Goal: Transaction & Acquisition: Purchase product/service

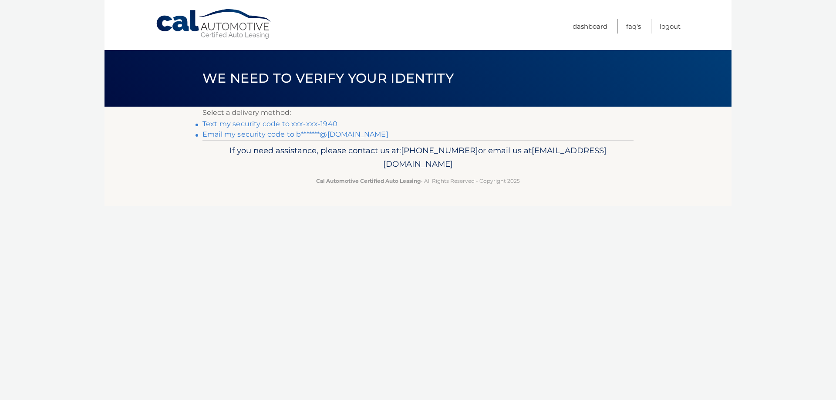
click at [313, 123] on link "Text my security code to xxx-xxx-1940" at bounding box center [269, 124] width 135 height 8
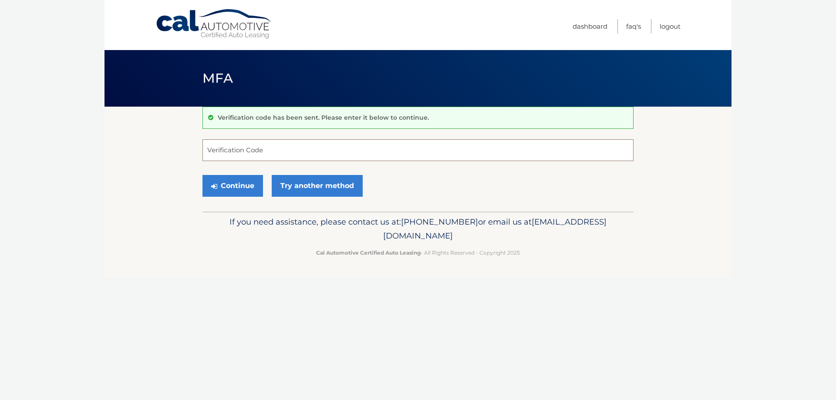
click at [299, 152] on input "Verification Code" at bounding box center [417, 150] width 431 height 22
type input "38437"
click at [230, 183] on button "Continue" at bounding box center [232, 186] width 60 height 22
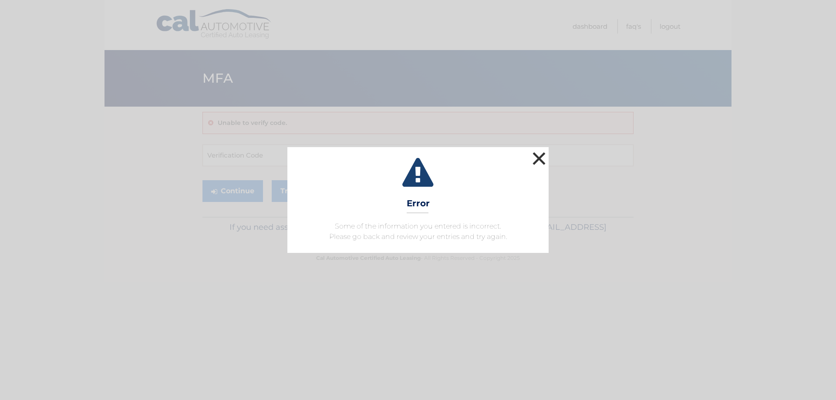
click at [540, 157] on button "×" at bounding box center [538, 158] width 17 height 17
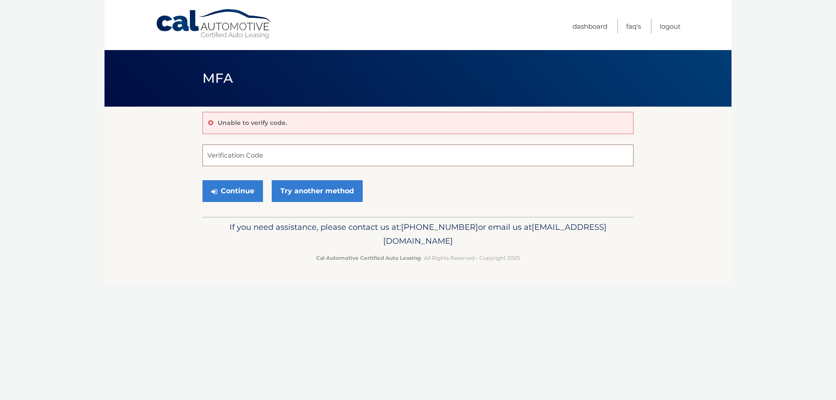
click at [275, 153] on input "Verification Code" at bounding box center [417, 155] width 431 height 22
type input "384327"
click at [222, 193] on button "Continue" at bounding box center [232, 191] width 60 height 22
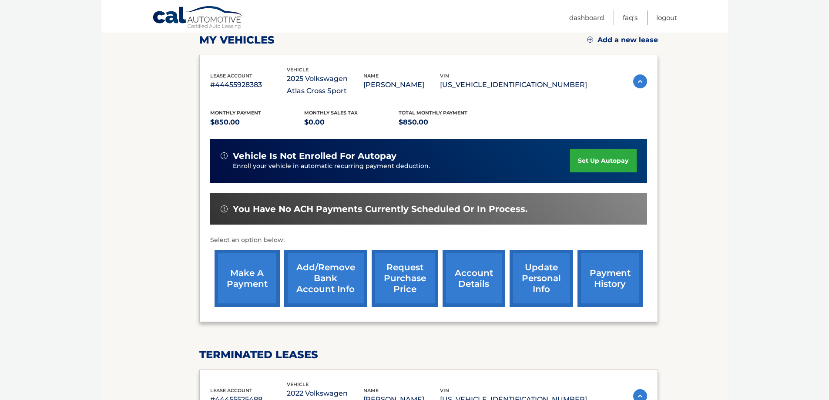
scroll to position [131, 0]
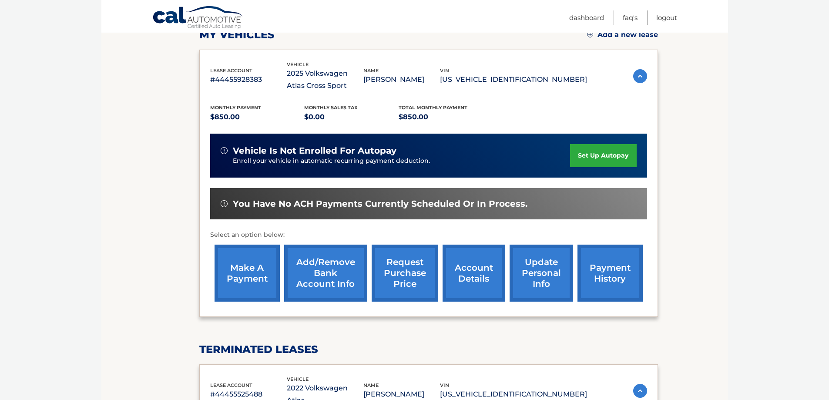
click at [254, 279] on link "make a payment" at bounding box center [247, 273] width 65 height 57
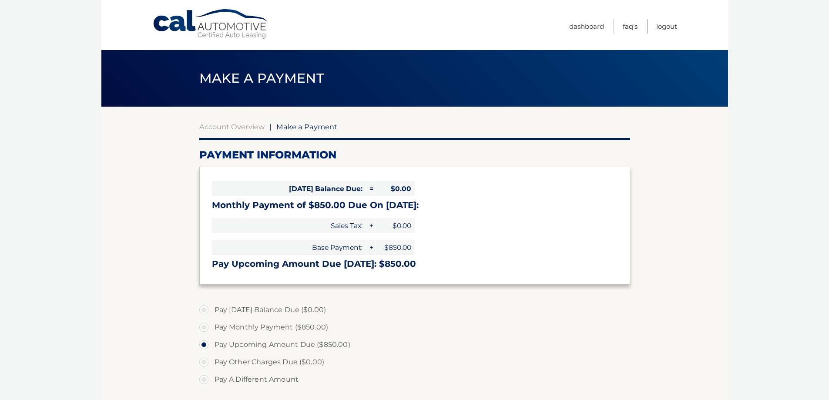
select select "NDdkNDUwYzAtODgyNS00ZTNmLWE4MjEtZDUyMWZhYzQ4YTkz"
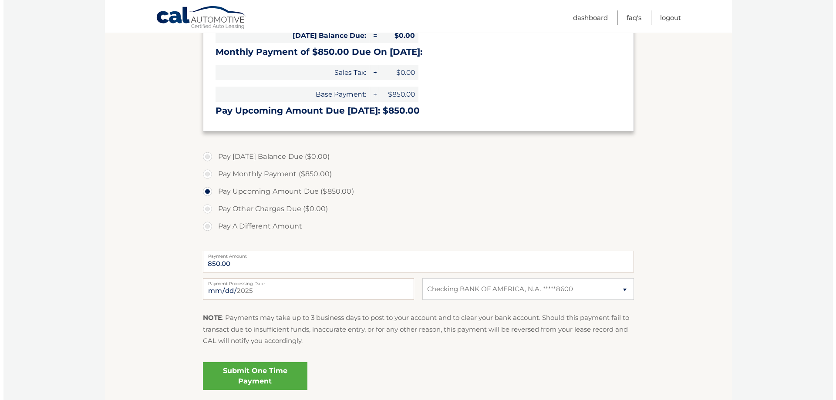
scroll to position [174, 0]
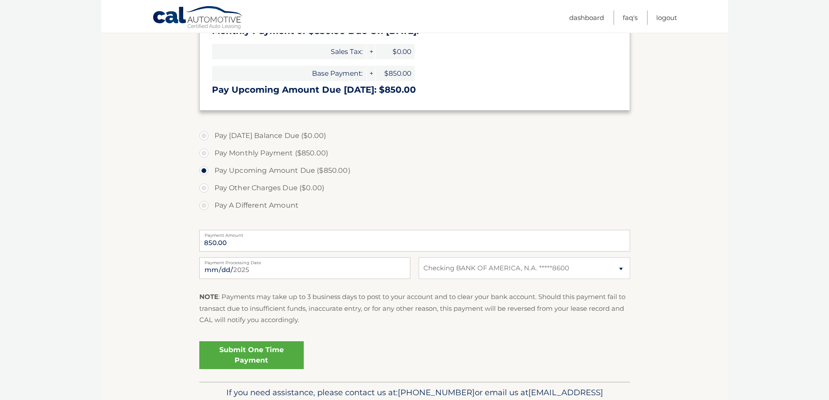
click at [279, 356] on link "Submit One Time Payment" at bounding box center [251, 355] width 104 height 28
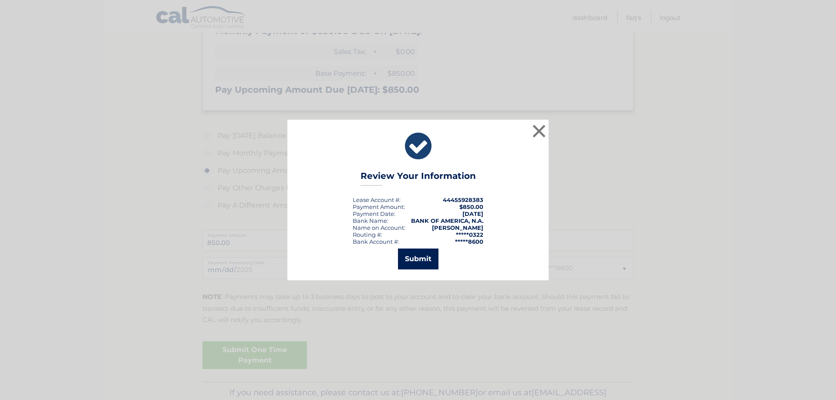
click at [417, 262] on button "Submit" at bounding box center [418, 259] width 40 height 21
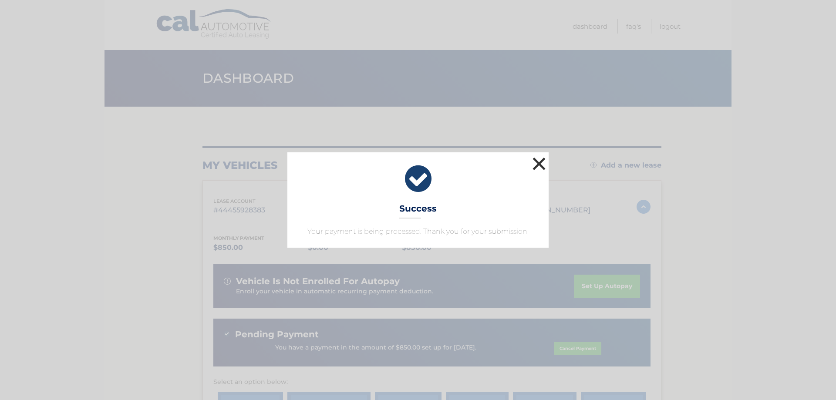
click at [542, 165] on button "×" at bounding box center [538, 163] width 17 height 17
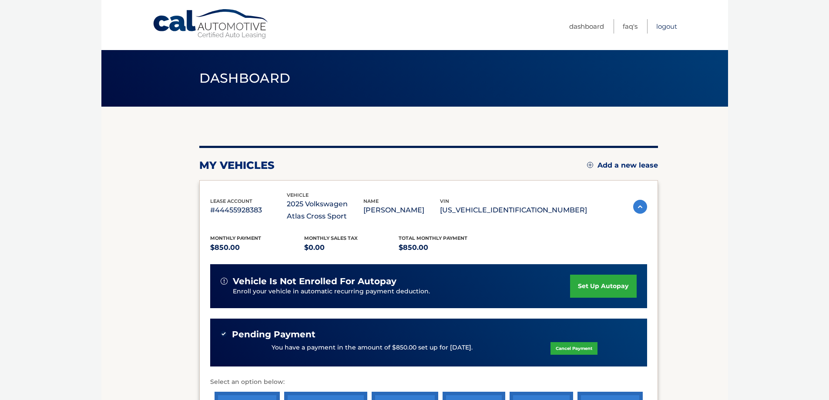
click at [670, 27] on link "Logout" at bounding box center [666, 26] width 21 height 14
